Goal: Task Accomplishment & Management: Manage account settings

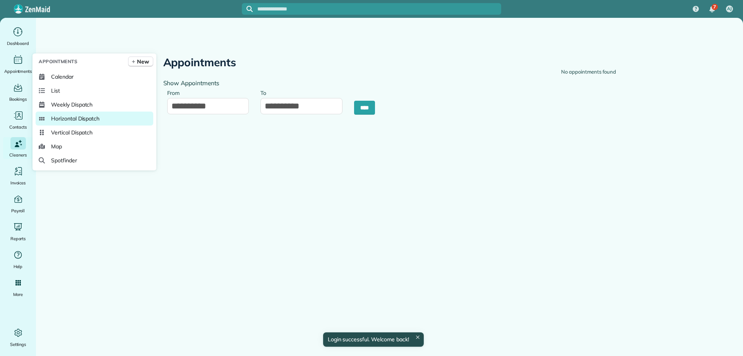
click at [113, 115] on link "Horizontal Dispatch" at bounding box center [95, 118] width 118 height 14
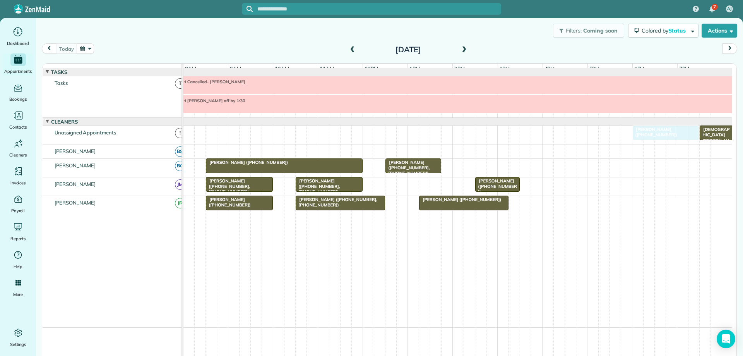
drag, startPoint x: 408, startPoint y: 185, endPoint x: 650, endPoint y: 143, distance: 245.6
drag, startPoint x: 496, startPoint y: 190, endPoint x: 407, endPoint y: 195, distance: 89.2
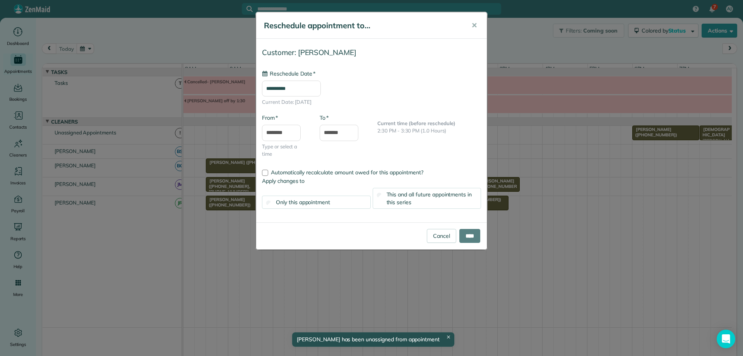
type input "**********"
click at [463, 237] on input "****" at bounding box center [469, 236] width 21 height 14
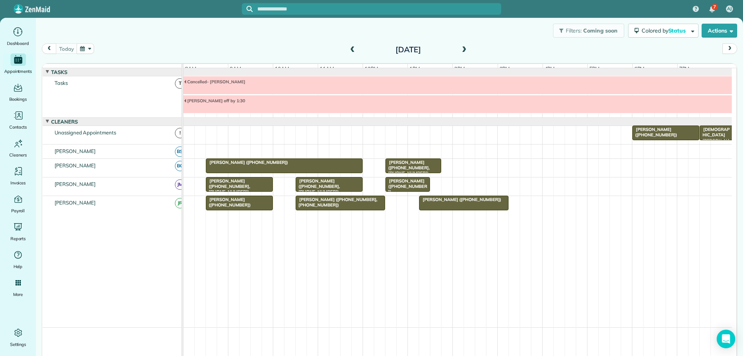
click at [237, 92] on div at bounding box center [457, 85] width 549 height 18
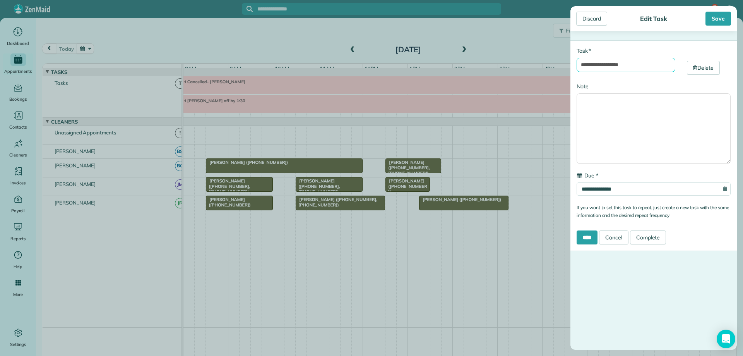
click at [629, 64] on input "**********" at bounding box center [626, 65] width 99 height 14
type input "**********"
click at [590, 236] on input "****" at bounding box center [587, 237] width 21 height 14
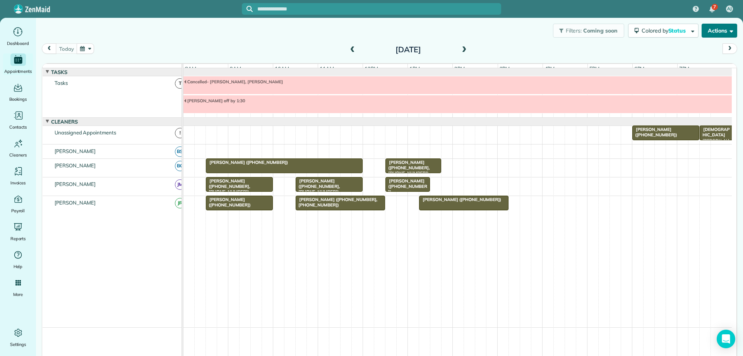
click at [724, 34] on button "Actions" at bounding box center [720, 31] width 36 height 14
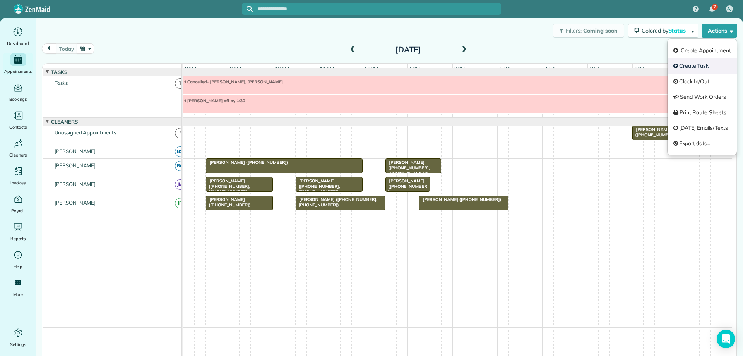
click at [696, 61] on link "Create Task" at bounding box center [702, 65] width 69 height 15
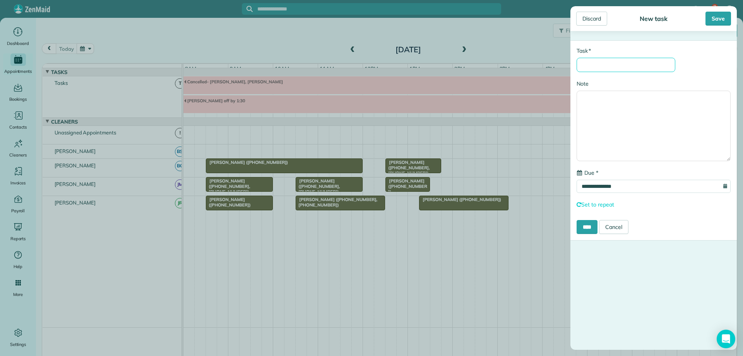
click at [635, 65] on input "* Task" at bounding box center [626, 65] width 99 height 14
type input "**********"
click at [590, 233] on input "****" at bounding box center [587, 227] width 21 height 14
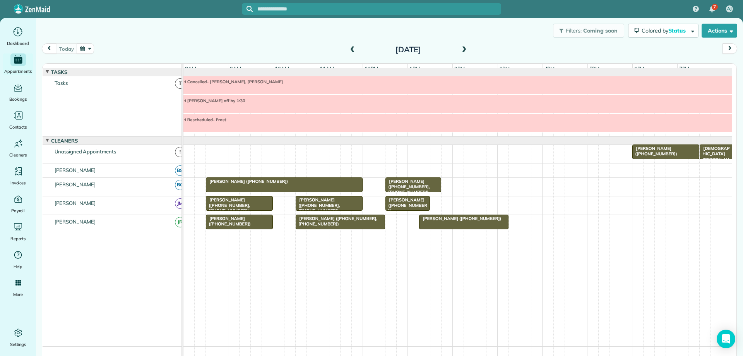
click at [351, 52] on span at bounding box center [352, 49] width 9 height 7
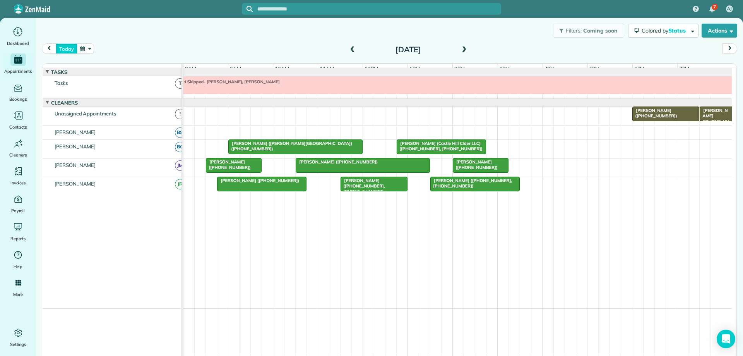
click at [65, 48] on button "today" at bounding box center [66, 48] width 21 height 10
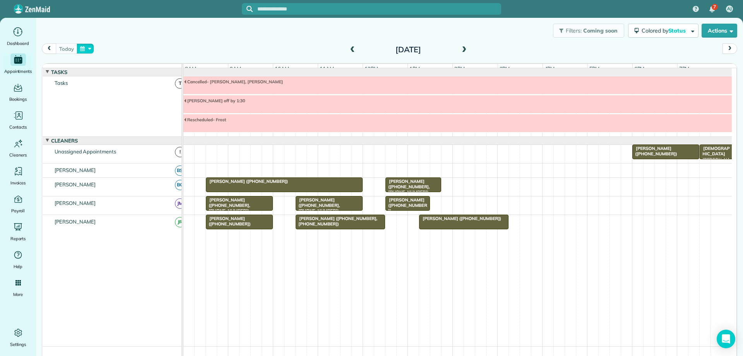
click at [87, 48] on button "button" at bounding box center [86, 48] width 18 height 10
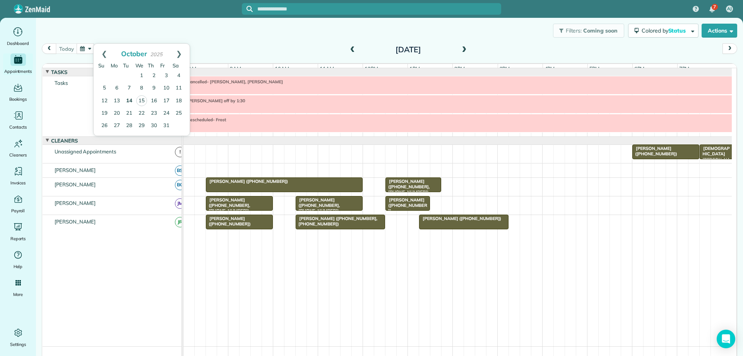
click at [130, 101] on link "14" at bounding box center [129, 101] width 12 height 12
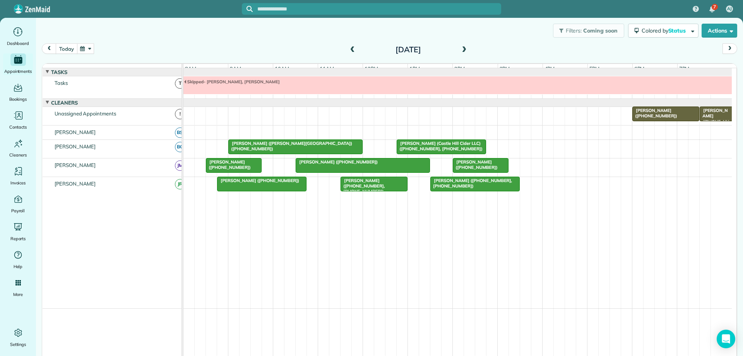
click at [69, 49] on button "today" at bounding box center [66, 48] width 21 height 10
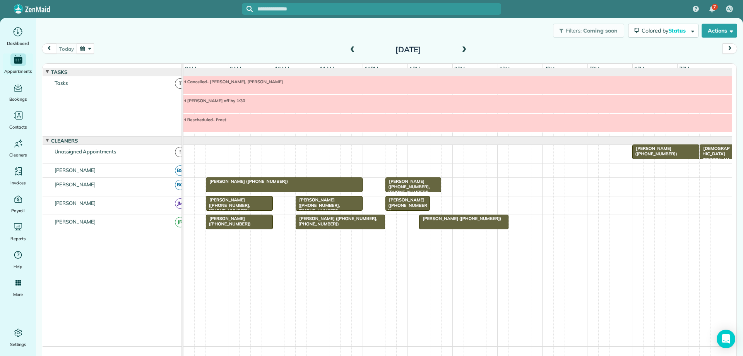
click at [461, 47] on span at bounding box center [464, 49] width 9 height 7
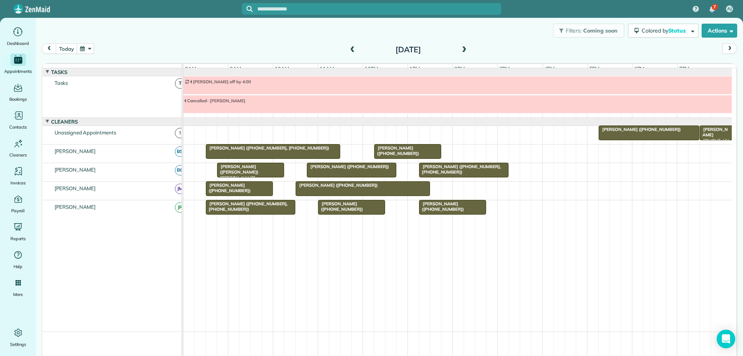
click at [461, 47] on span at bounding box center [464, 49] width 9 height 7
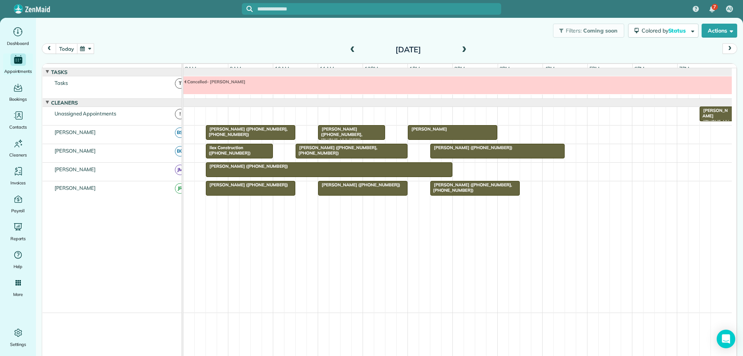
click at [67, 51] on button "today" at bounding box center [66, 48] width 21 height 10
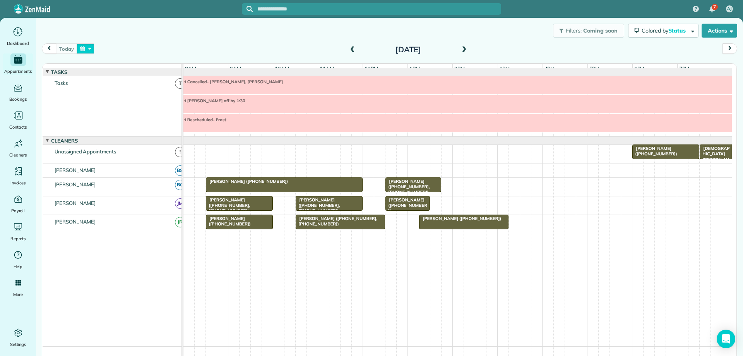
click at [91, 45] on button "button" at bounding box center [86, 48] width 18 height 10
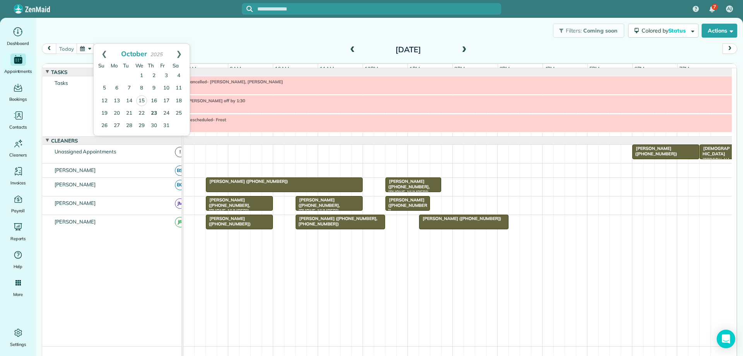
click at [153, 110] on link "23" at bounding box center [154, 113] width 12 height 12
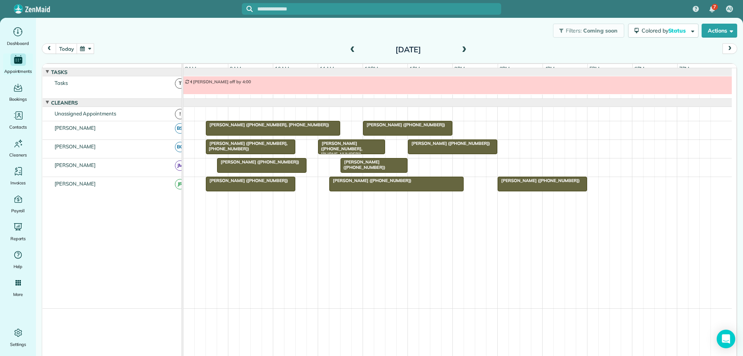
click at [461, 51] on span at bounding box center [464, 49] width 9 height 7
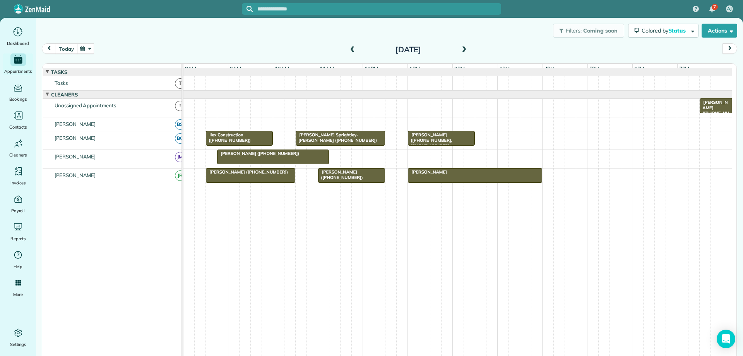
click at [62, 50] on button "today" at bounding box center [66, 48] width 21 height 10
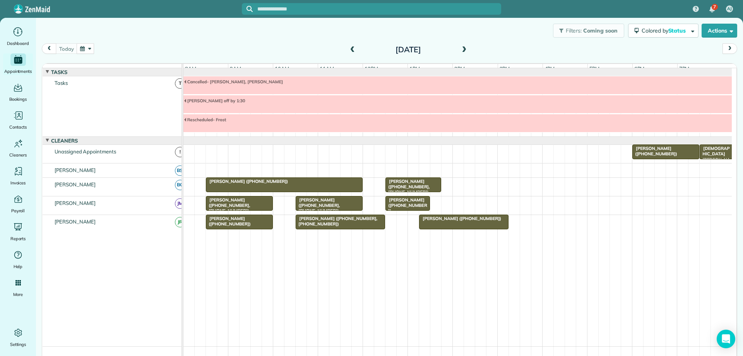
click at [460, 52] on span at bounding box center [464, 49] width 9 height 7
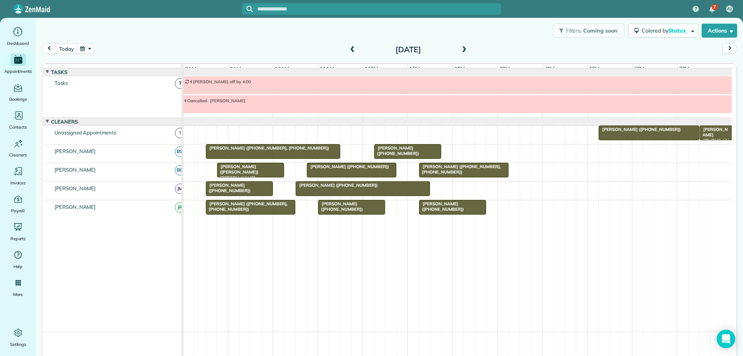
click at [420, 195] on div at bounding box center [363, 189] width 134 height 14
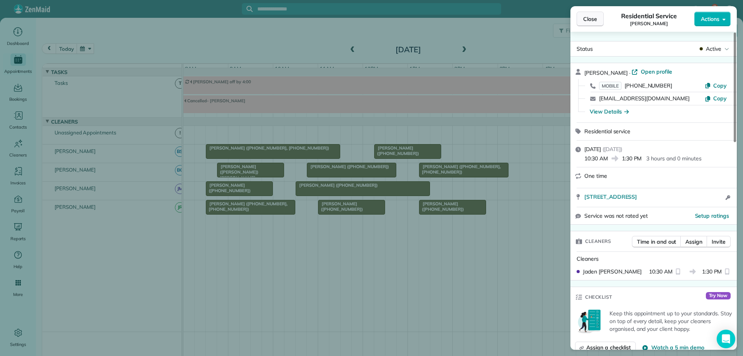
click at [596, 22] on span "Close" at bounding box center [590, 19] width 14 height 8
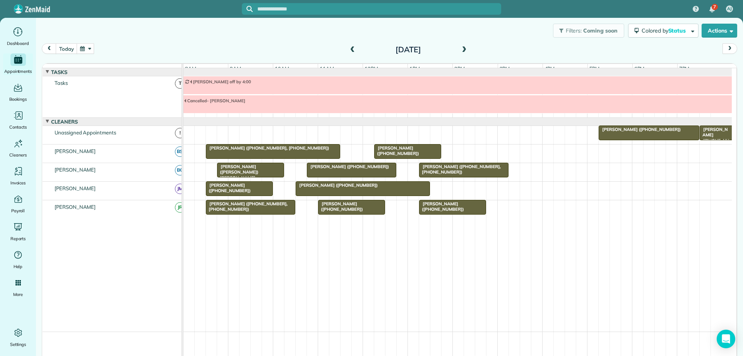
click at [461, 50] on span at bounding box center [464, 49] width 9 height 7
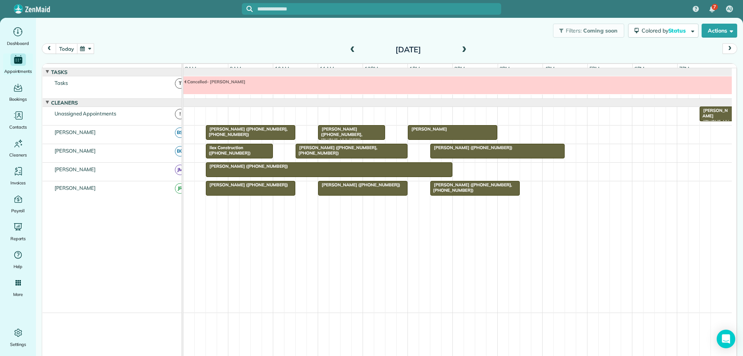
click at [70, 50] on button "today" at bounding box center [66, 48] width 21 height 10
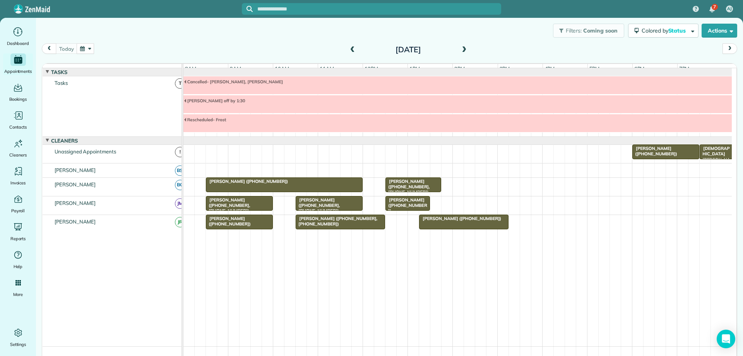
click at [176, 36] on div "Filters: Coming soon Colored by Status Color by Cleaner Color by Team Color by …" at bounding box center [389, 31] width 707 height 26
click at [439, 229] on div at bounding box center [464, 222] width 89 height 14
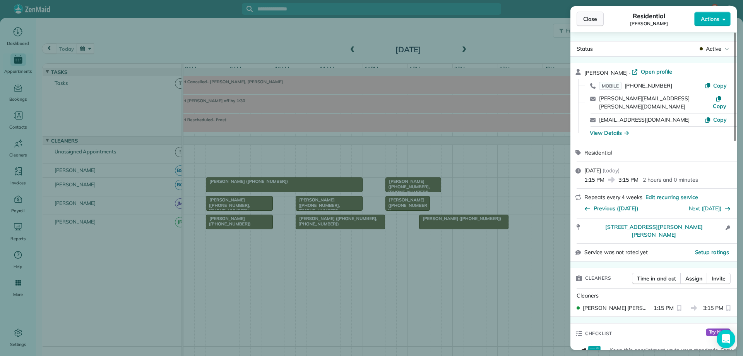
click at [597, 19] on button "Close" at bounding box center [590, 19] width 27 height 15
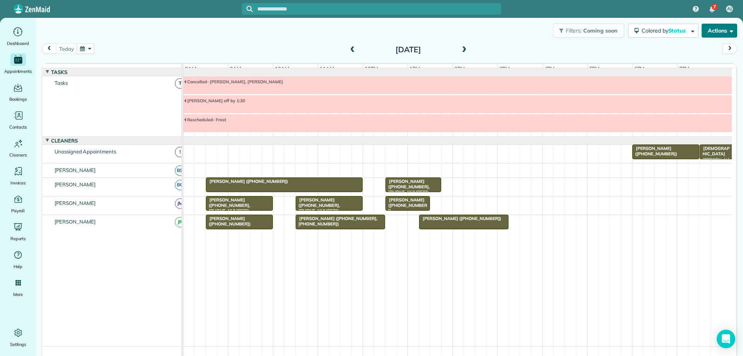
click at [705, 36] on button "Actions" at bounding box center [720, 31] width 36 height 14
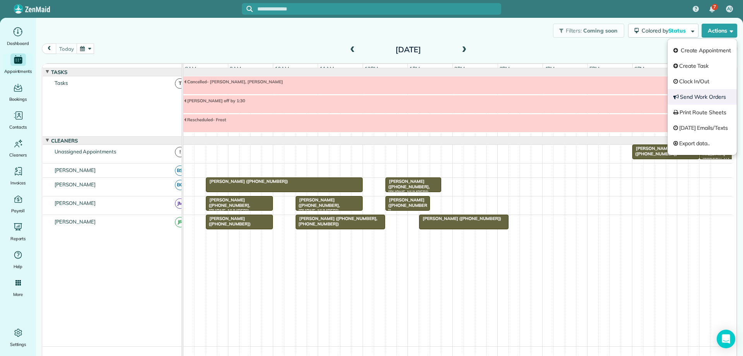
click at [708, 93] on link "Send Work Orders" at bounding box center [702, 96] width 69 height 15
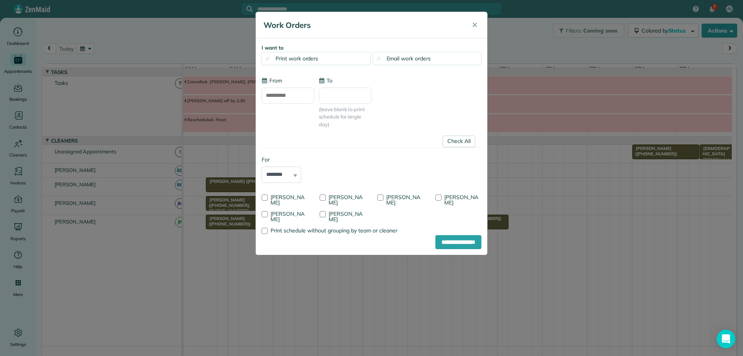
type input "**********"
click at [461, 142] on link "Check All" at bounding box center [459, 141] width 33 height 12
click at [324, 216] on div at bounding box center [323, 214] width 6 height 6
click at [446, 243] on input "**********" at bounding box center [458, 242] width 46 height 14
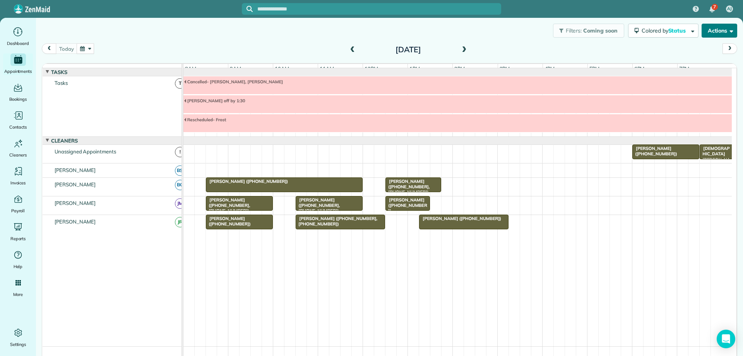
click at [725, 36] on button "Actions" at bounding box center [720, 31] width 36 height 14
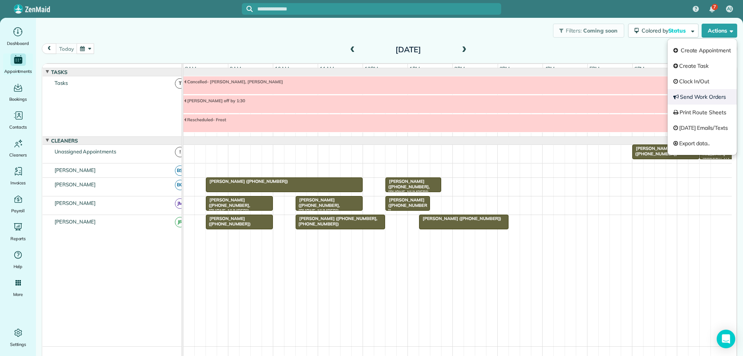
click at [697, 100] on link "Send Work Orders" at bounding box center [702, 96] width 69 height 15
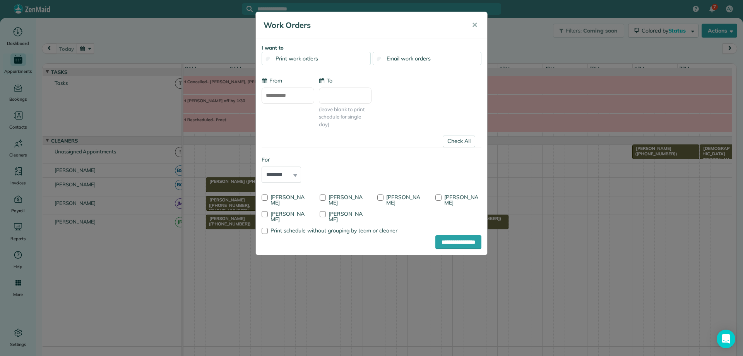
type input "**********"
click at [463, 141] on link "Check All" at bounding box center [459, 141] width 33 height 12
click at [264, 214] on div at bounding box center [265, 214] width 6 height 6
click at [455, 240] on input "**********" at bounding box center [458, 242] width 46 height 14
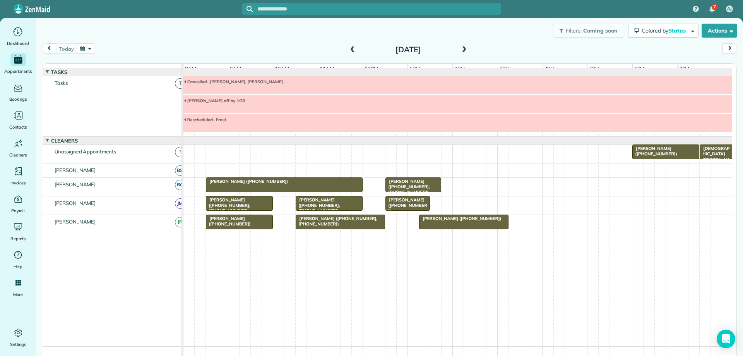
click at [63, 43] on div "Filters: Coming soon Colored by Status Color by Cleaner Color by Team Color by …" at bounding box center [389, 31] width 707 height 26
click at [351, 52] on span at bounding box center [352, 49] width 9 height 7
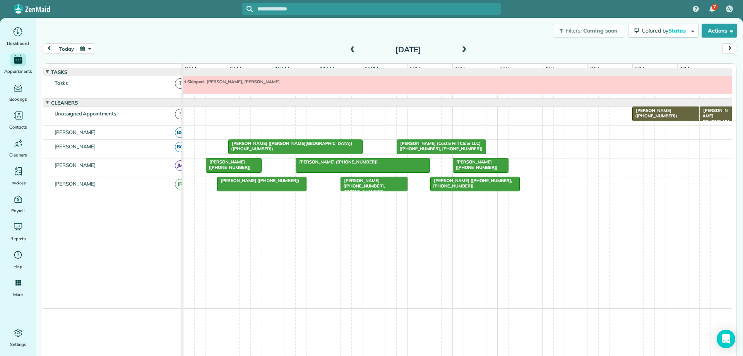
click at [463, 51] on span at bounding box center [464, 49] width 9 height 7
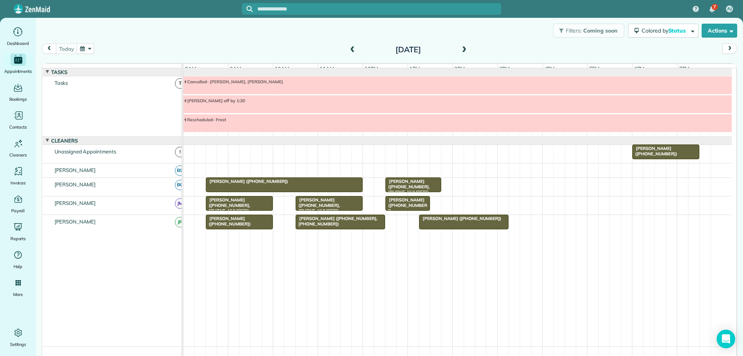
drag, startPoint x: 785, startPoint y: 229, endPoint x: 798, endPoint y: 243, distance: 19.2
click at [743, 243] on html "7 AJ Dashboard Appointments Bookings Contacts Cleaners Invoices Payroll Reports…" at bounding box center [371, 178] width 743 height 356
click at [80, 48] on button "button" at bounding box center [86, 48] width 18 height 10
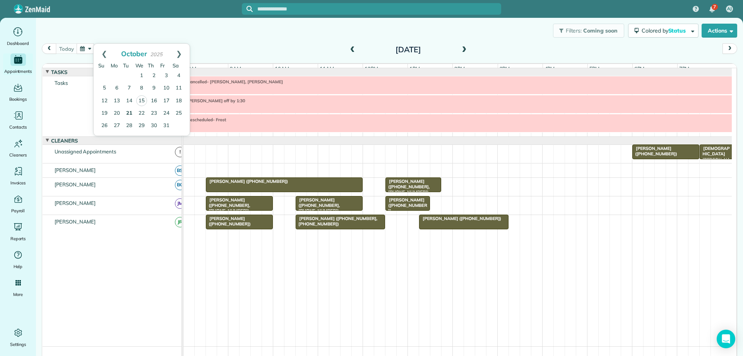
click at [130, 113] on link "21" at bounding box center [129, 113] width 12 height 12
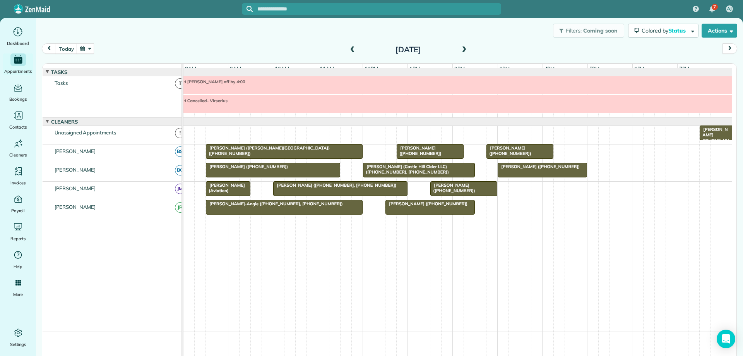
click at [462, 49] on span at bounding box center [464, 49] width 9 height 7
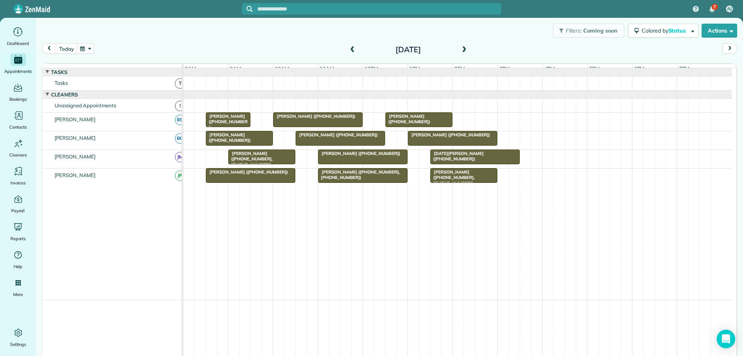
click at [462, 49] on span at bounding box center [464, 49] width 9 height 7
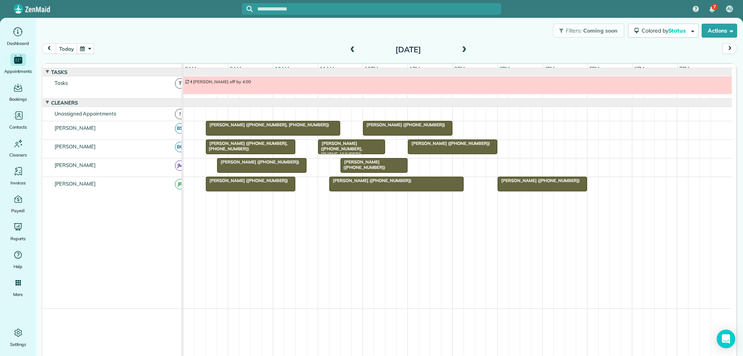
click at [462, 49] on span at bounding box center [464, 49] width 9 height 7
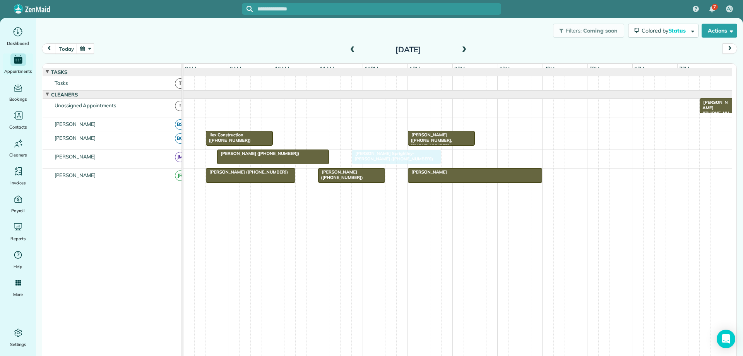
drag, startPoint x: 333, startPoint y: 142, endPoint x: 385, endPoint y: 166, distance: 56.8
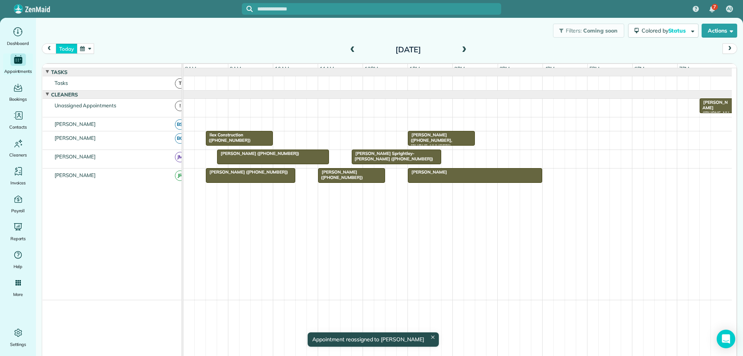
click at [68, 49] on button "today" at bounding box center [66, 48] width 21 height 10
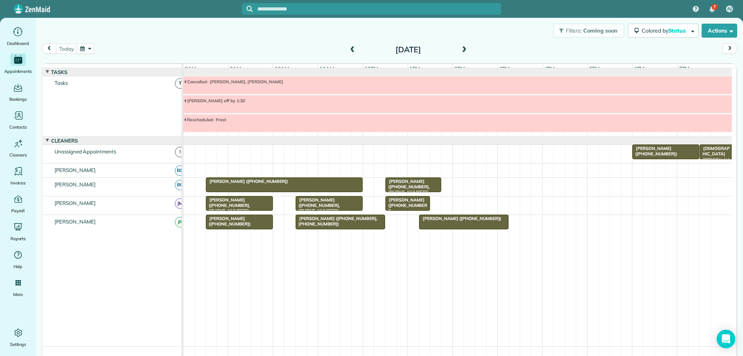
click at [89, 49] on button "button" at bounding box center [86, 48] width 18 height 10
click at [127, 110] on link "21" at bounding box center [129, 113] width 12 height 12
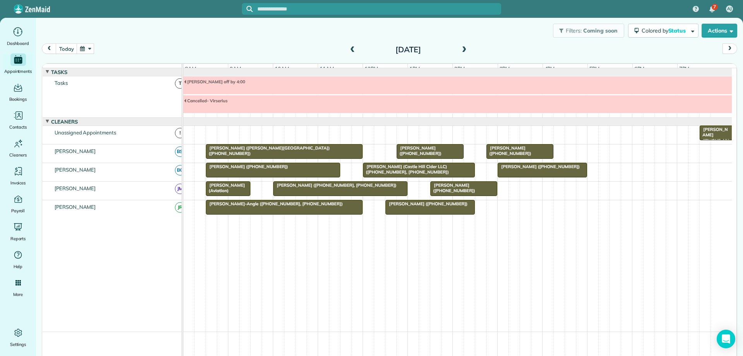
click at [463, 49] on span at bounding box center [464, 49] width 9 height 7
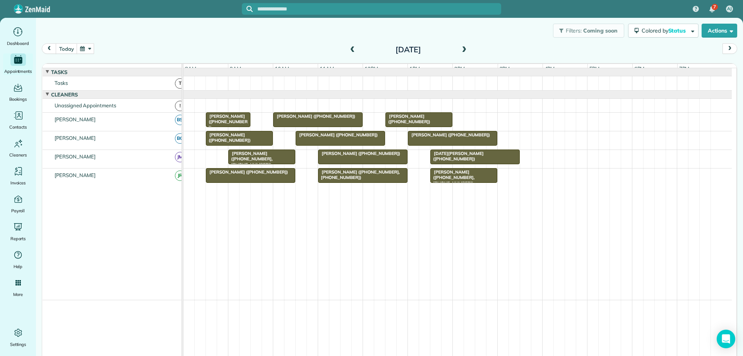
click at [463, 49] on span at bounding box center [464, 49] width 9 height 7
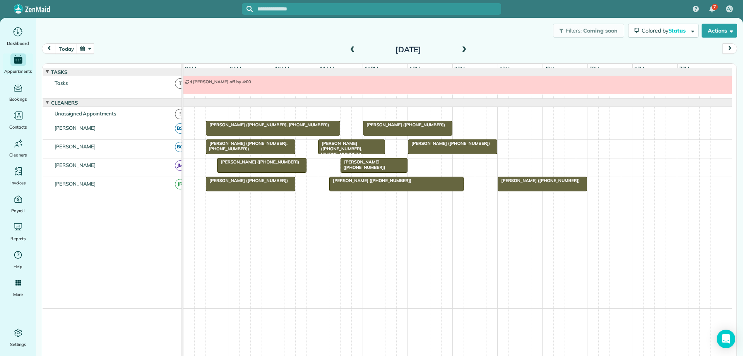
click at [463, 49] on span at bounding box center [464, 49] width 9 height 7
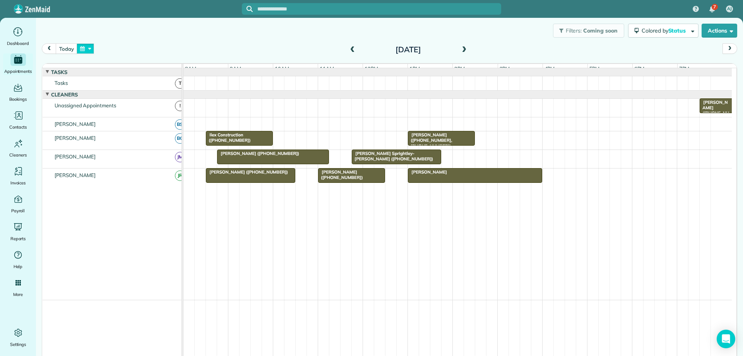
click at [87, 52] on button "button" at bounding box center [86, 48] width 18 height 10
click at [128, 113] on link "21" at bounding box center [129, 113] width 12 height 12
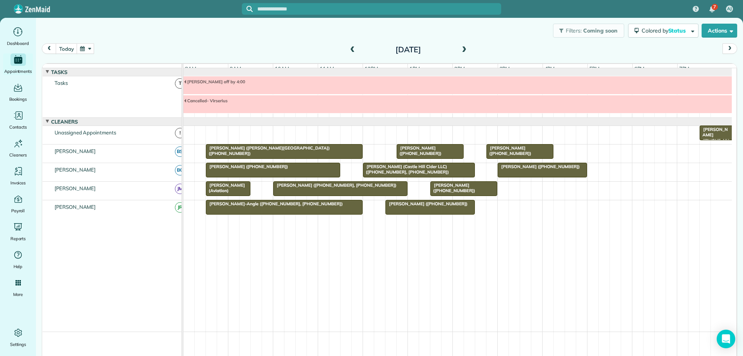
click at [552, 169] on span "Christina Parrott (+17032015697)" at bounding box center [538, 166] width 83 height 5
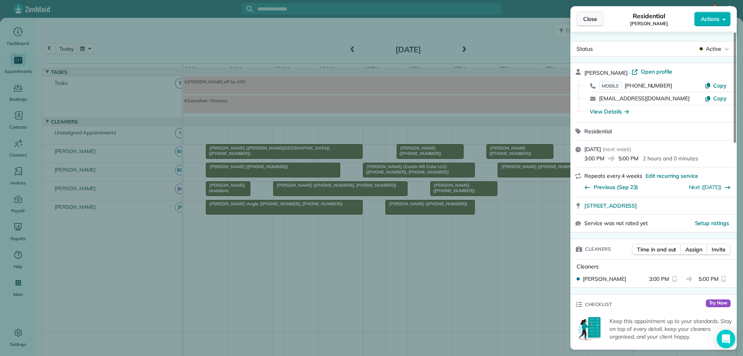
click at [591, 22] on span "Close" at bounding box center [590, 19] width 14 height 8
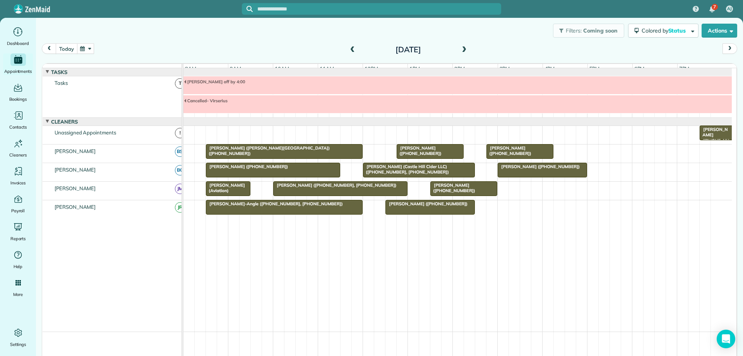
click at [62, 53] on button "today" at bounding box center [66, 48] width 21 height 10
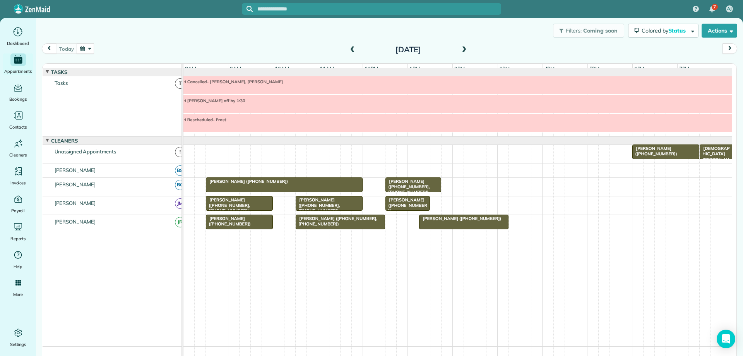
click at [460, 51] on span at bounding box center [464, 49] width 9 height 7
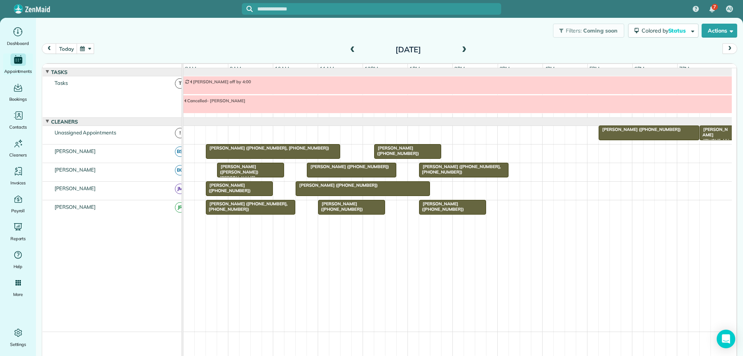
click at [460, 51] on span at bounding box center [464, 49] width 9 height 7
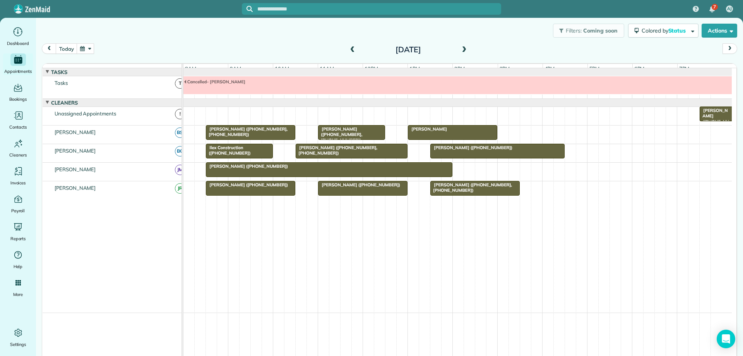
click at [350, 50] on span at bounding box center [352, 49] width 9 height 7
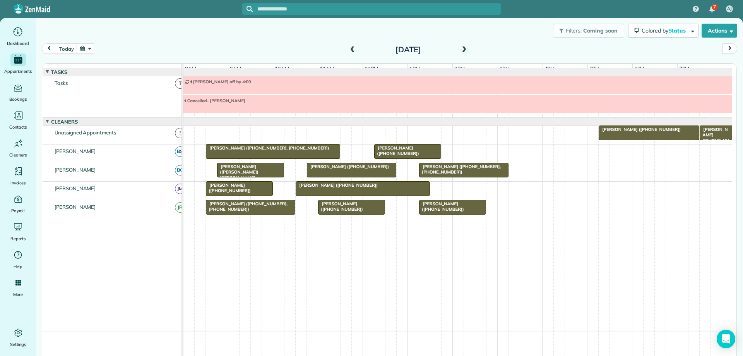
click at [86, 49] on button "button" at bounding box center [86, 48] width 18 height 10
click at [141, 86] on link "8" at bounding box center [141, 88] width 12 height 12
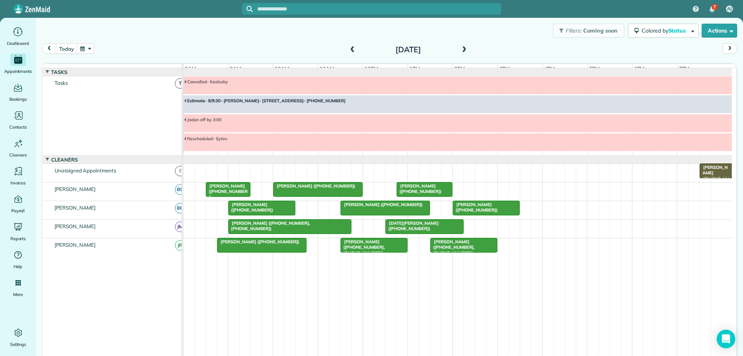
click at [91, 45] on button "button" at bounding box center [86, 48] width 18 height 10
click at [71, 49] on button "today" at bounding box center [66, 48] width 21 height 10
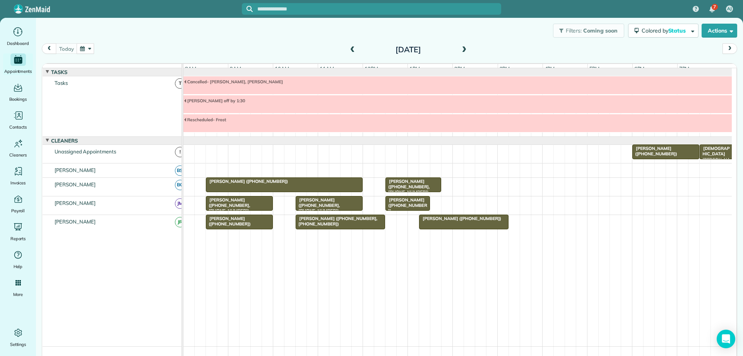
click at [460, 50] on span at bounding box center [464, 49] width 9 height 7
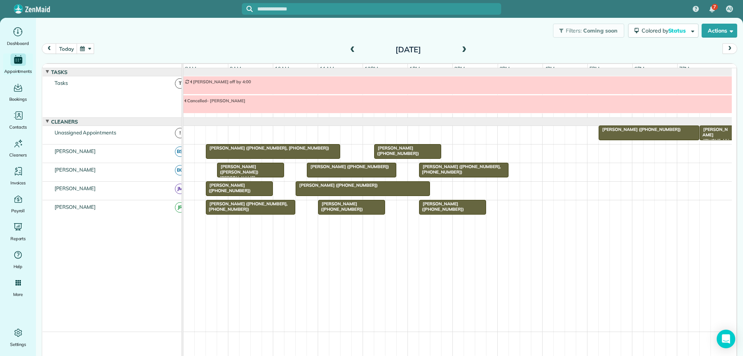
click at [349, 51] on span at bounding box center [352, 49] width 9 height 7
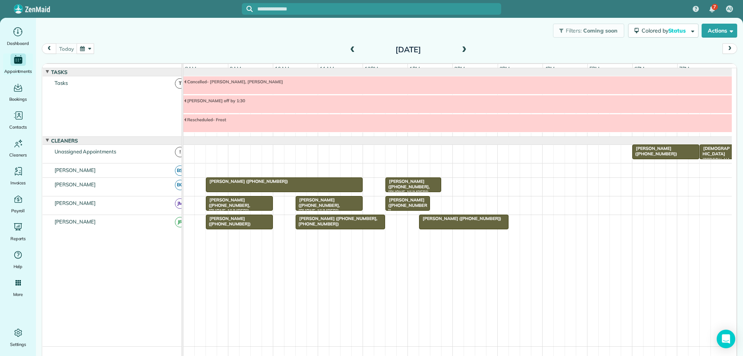
click at [460, 51] on span at bounding box center [464, 49] width 9 height 7
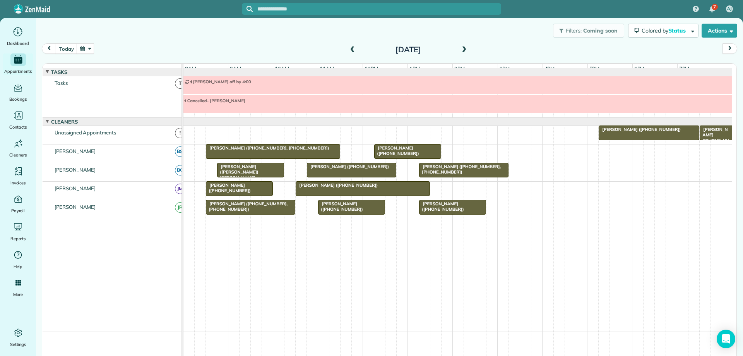
click at [460, 51] on span at bounding box center [464, 49] width 9 height 7
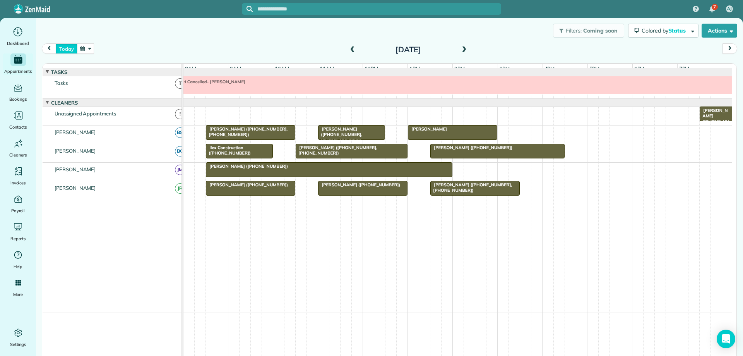
click at [59, 50] on button "today" at bounding box center [66, 48] width 21 height 10
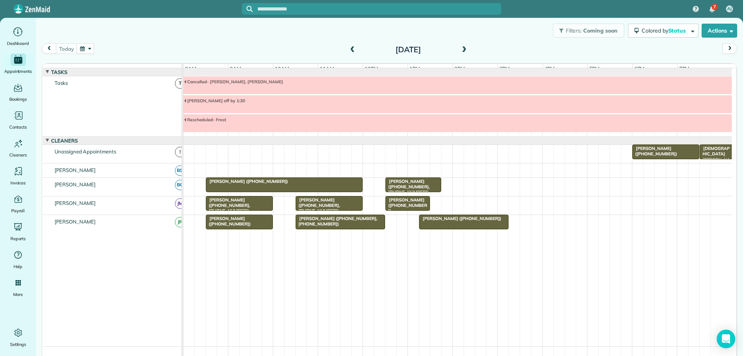
click at [88, 44] on button "button" at bounding box center [86, 48] width 18 height 10
click at [128, 113] on link "21" at bounding box center [129, 113] width 12 height 12
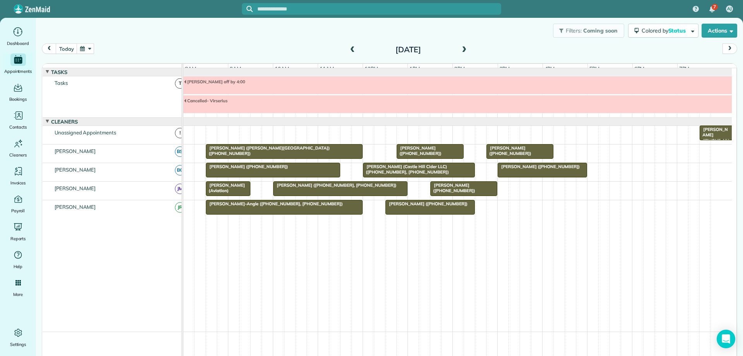
click at [555, 176] on div at bounding box center [542, 170] width 89 height 14
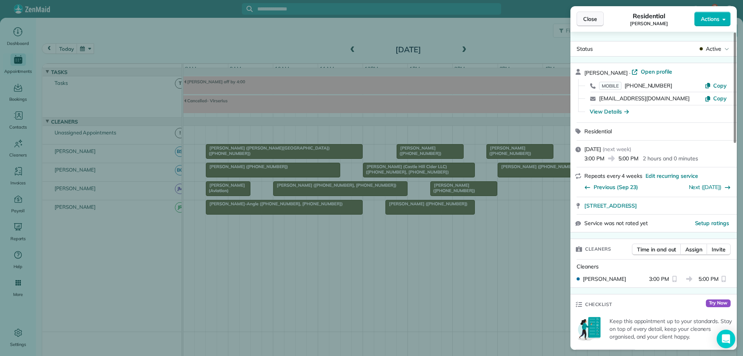
click at [597, 18] on span "Close" at bounding box center [590, 19] width 14 height 8
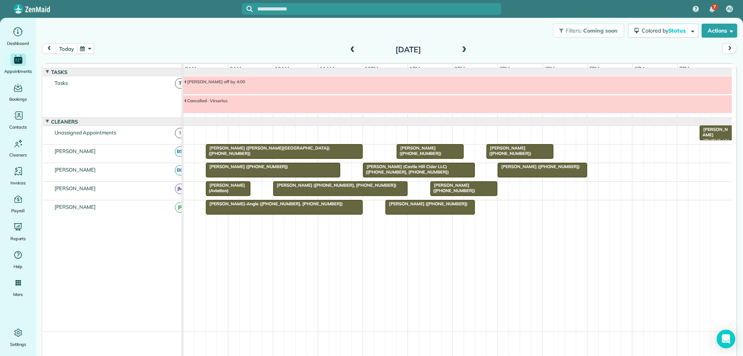
click at [66, 50] on button "today" at bounding box center [66, 48] width 21 height 10
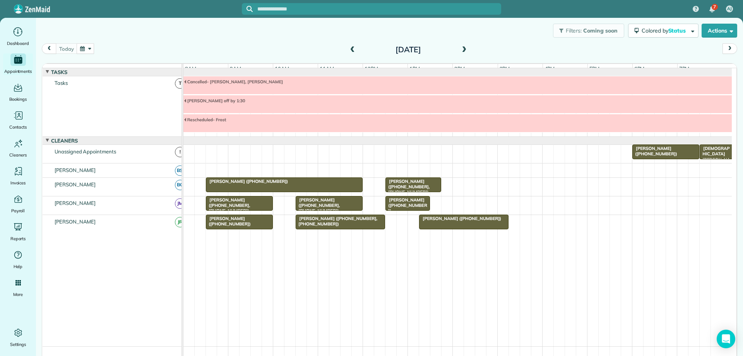
click at [266, 208] on div "Christie Ridenhour (+17703310246, +14342841982)" at bounding box center [239, 205] width 62 height 17
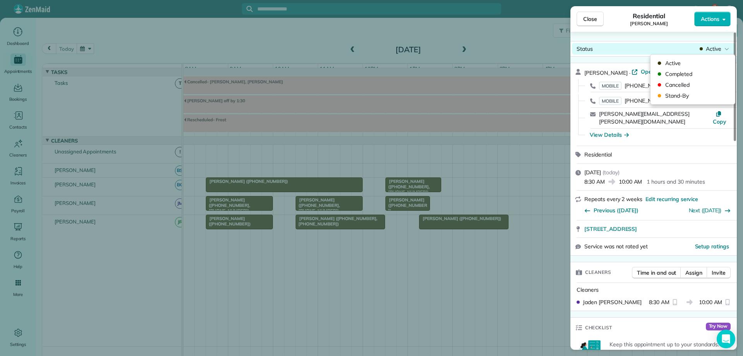
click at [712, 51] on span "Active" at bounding box center [713, 49] width 15 height 8
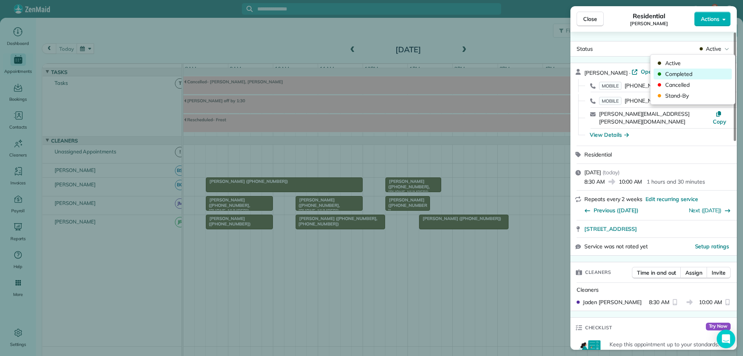
click at [706, 70] on span "Completed" at bounding box center [697, 74] width 65 height 8
click at [583, 18] on button "Close" at bounding box center [590, 19] width 27 height 15
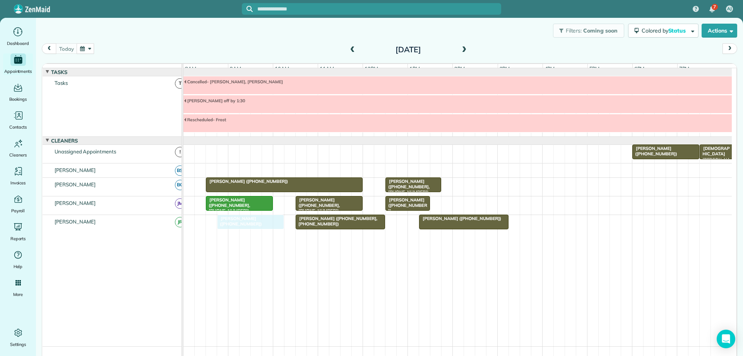
drag, startPoint x: 218, startPoint y: 226, endPoint x: 223, endPoint y: 226, distance: 5.8
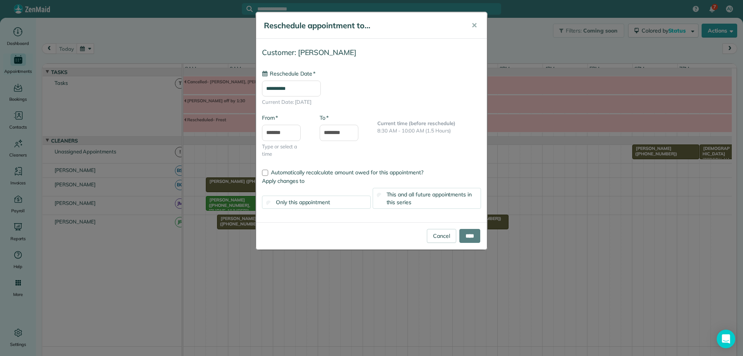
type input "**********"
click at [470, 235] on input "****" at bounding box center [469, 236] width 21 height 14
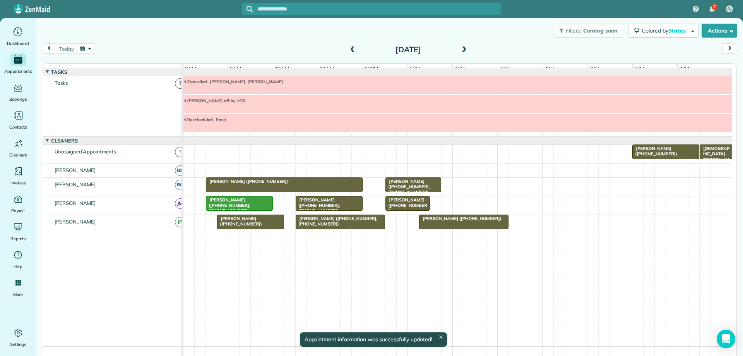
click at [267, 227] on div "Mary Crawford (+17576159791)" at bounding box center [250, 221] width 62 height 11
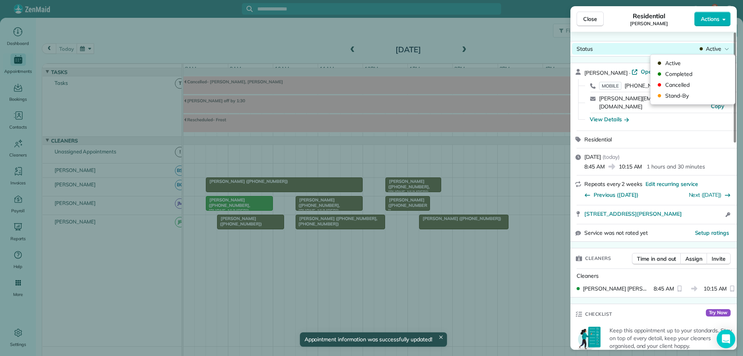
click at [705, 52] on div "Active" at bounding box center [714, 49] width 33 height 8
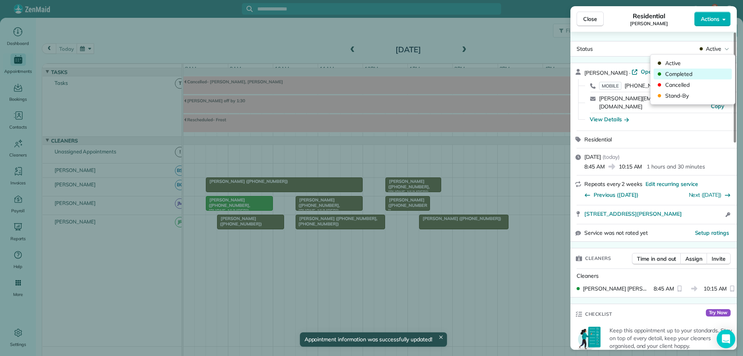
click at [696, 75] on span "Completed" at bounding box center [697, 74] width 65 height 8
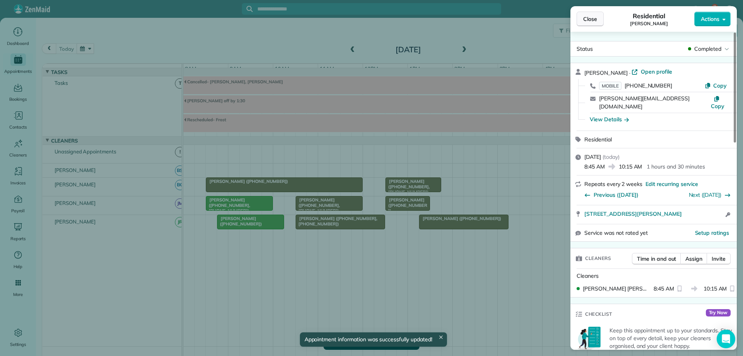
click at [598, 19] on button "Close" at bounding box center [590, 19] width 27 height 15
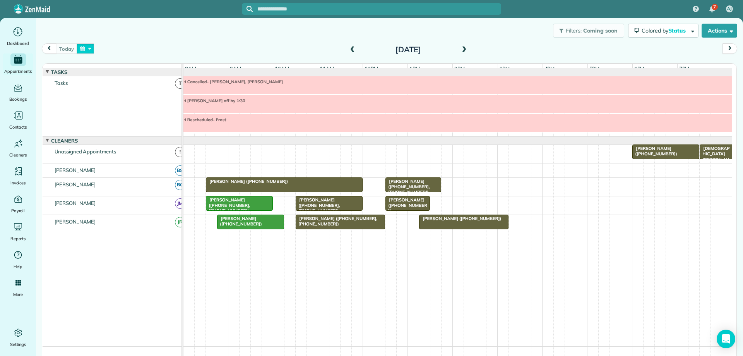
click at [85, 51] on button "button" at bounding box center [86, 48] width 18 height 10
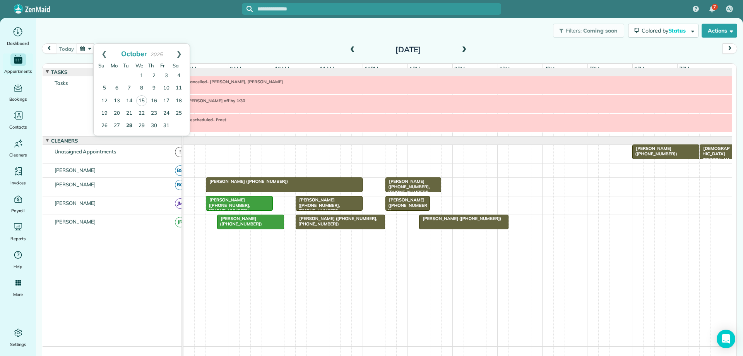
click at [129, 127] on link "28" at bounding box center [129, 126] width 12 height 12
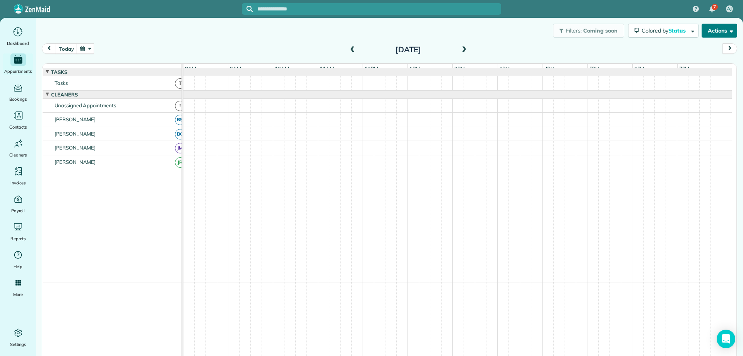
click at [727, 32] on span "button" at bounding box center [730, 30] width 6 height 6
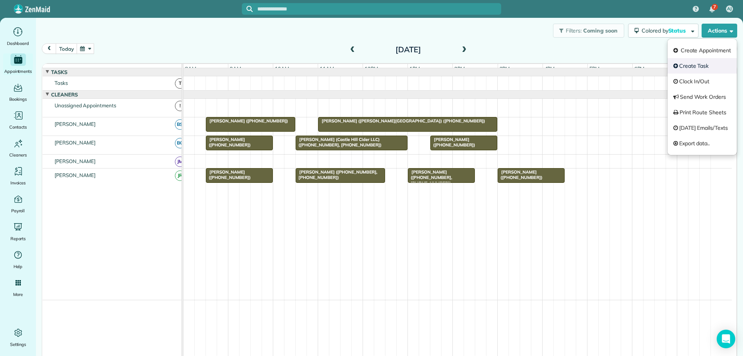
click at [694, 64] on link "Create Task" at bounding box center [702, 65] width 69 height 15
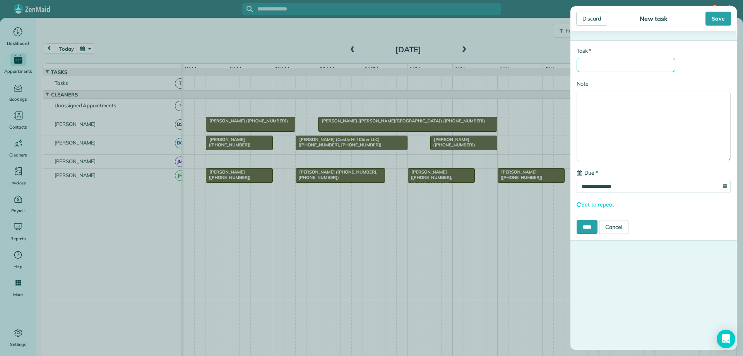
click at [628, 66] on input "* Task" at bounding box center [626, 65] width 99 height 14
type input "**********"
click at [657, 191] on input "**********" at bounding box center [654, 186] width 154 height 13
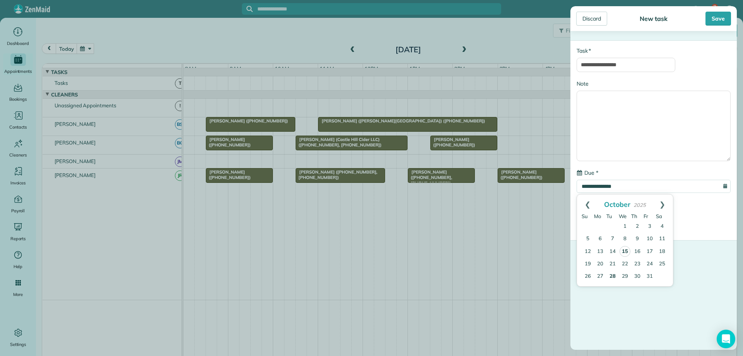
click at [616, 274] on link "28" at bounding box center [613, 276] width 12 height 12
type input "**********"
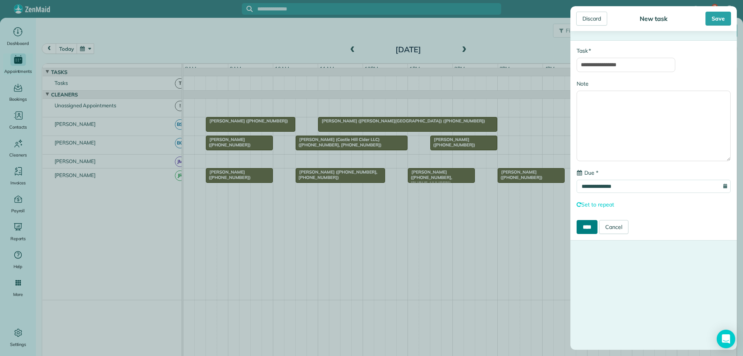
click at [590, 230] on input "****" at bounding box center [587, 227] width 21 height 14
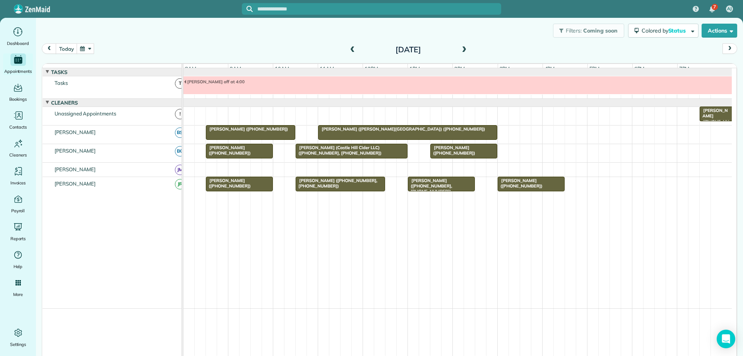
click at [461, 49] on span at bounding box center [464, 49] width 9 height 7
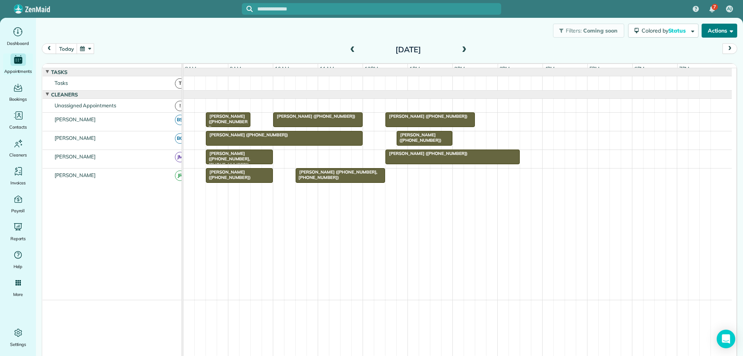
click at [715, 34] on button "Actions" at bounding box center [720, 31] width 36 height 14
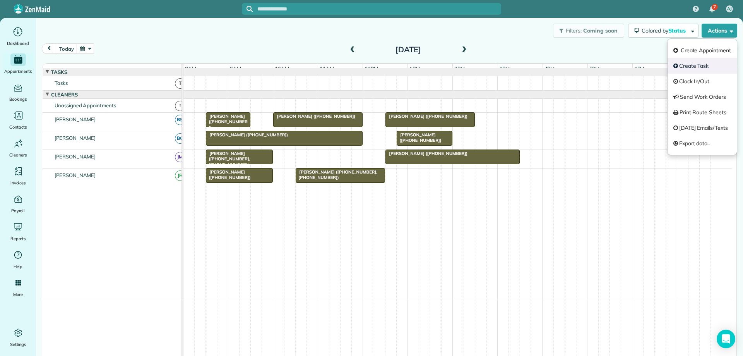
click at [705, 63] on link "Create Task" at bounding box center [702, 65] width 69 height 15
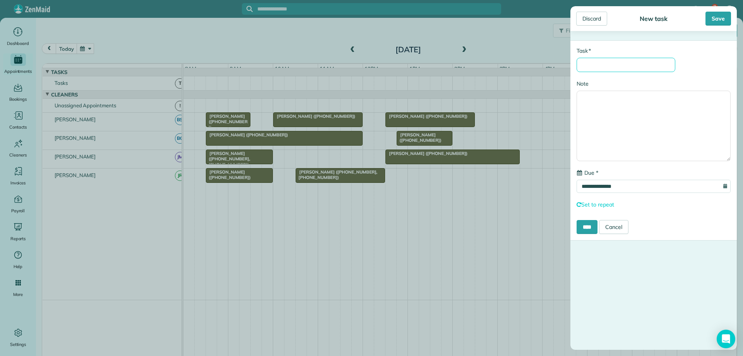
click at [658, 66] on input "* Task" at bounding box center [626, 65] width 99 height 14
type input "**********"
click at [626, 187] on input "**********" at bounding box center [654, 186] width 154 height 13
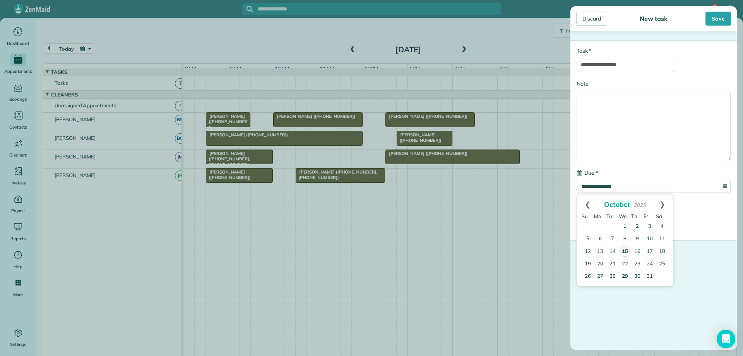
click at [622, 274] on link "29" at bounding box center [625, 276] width 12 height 12
type input "**********"
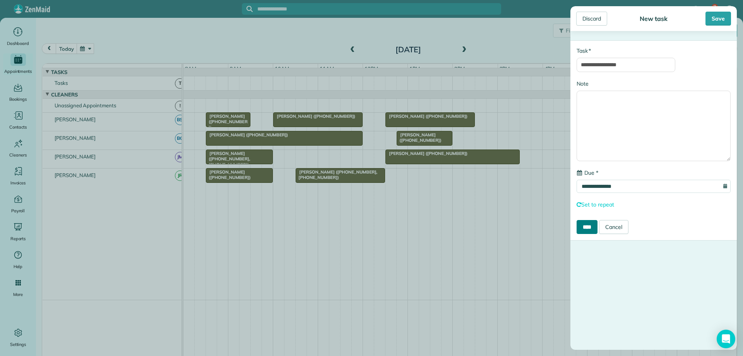
click at [587, 222] on input "****" at bounding box center [587, 227] width 21 height 14
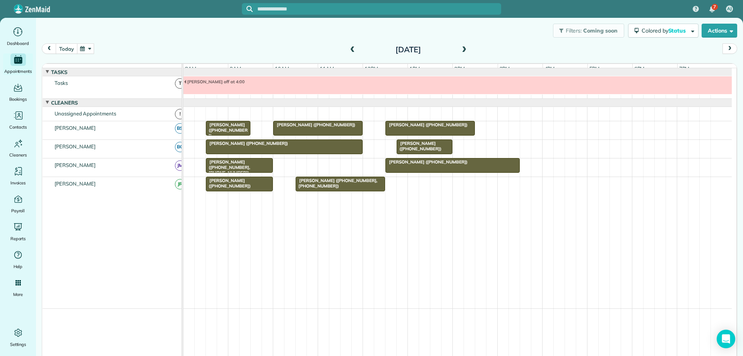
click at [70, 48] on button "today" at bounding box center [66, 48] width 21 height 10
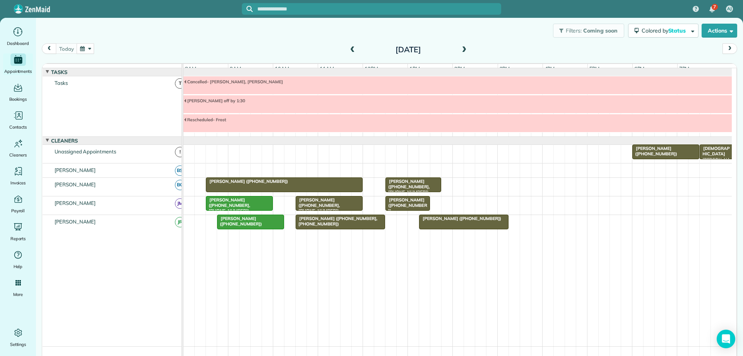
click at [331, 227] on div "Whitney Watson (+14349813026, +13107741311)" at bounding box center [340, 221] width 85 height 11
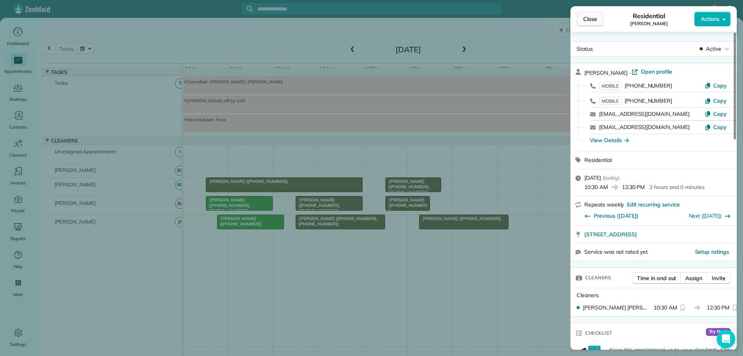
click at [587, 17] on span "Close" at bounding box center [590, 19] width 14 height 8
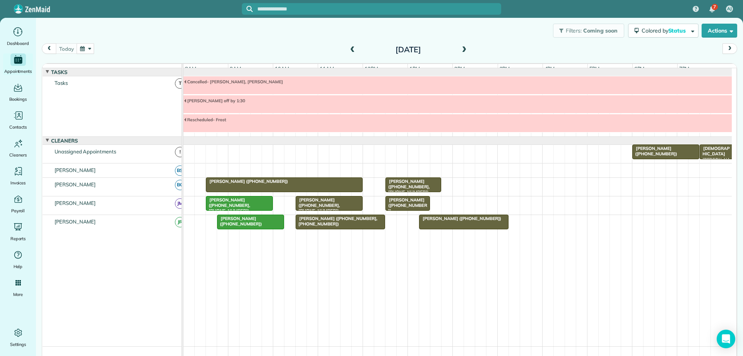
click at [88, 51] on button "button" at bounding box center [86, 48] width 18 height 10
click at [132, 123] on link "28" at bounding box center [129, 126] width 12 height 12
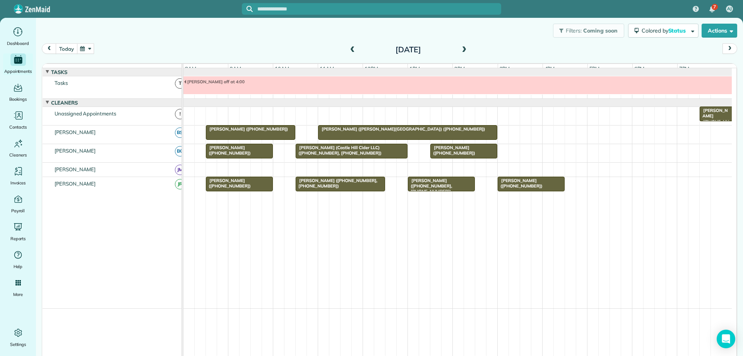
click at [66, 48] on button "today" at bounding box center [66, 48] width 21 height 10
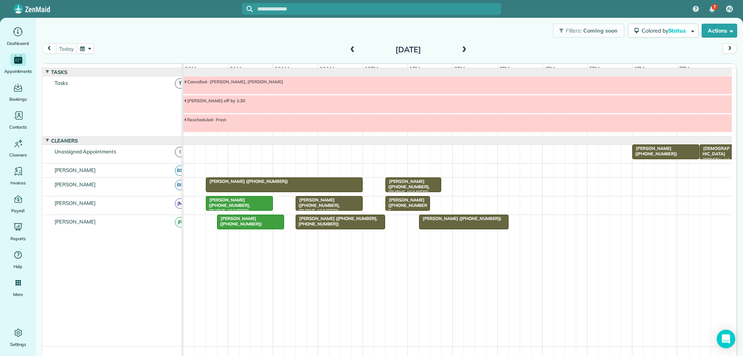
click at [349, 51] on span at bounding box center [352, 49] width 9 height 7
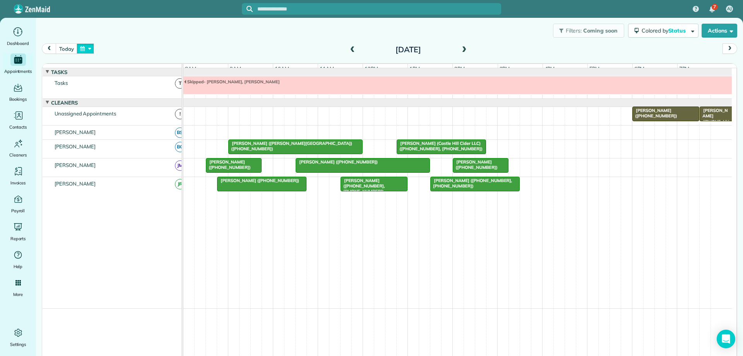
click at [83, 52] on button "button" at bounding box center [86, 48] width 18 height 10
click at [128, 112] on link "21" at bounding box center [129, 113] width 12 height 12
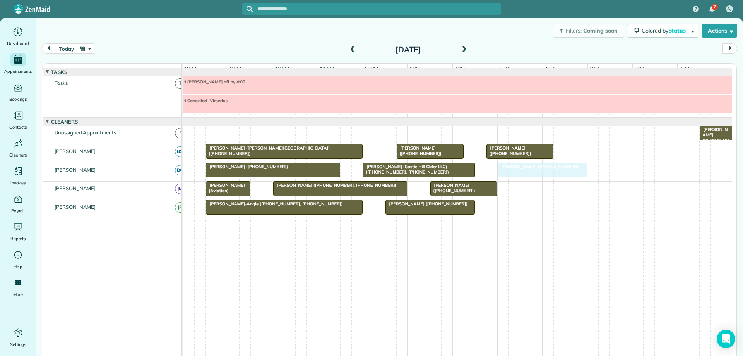
drag, startPoint x: 507, startPoint y: 177, endPoint x: 523, endPoint y: 178, distance: 15.2
click at [70, 48] on button "today" at bounding box center [66, 48] width 21 height 10
